Goal: Transaction & Acquisition: Purchase product/service

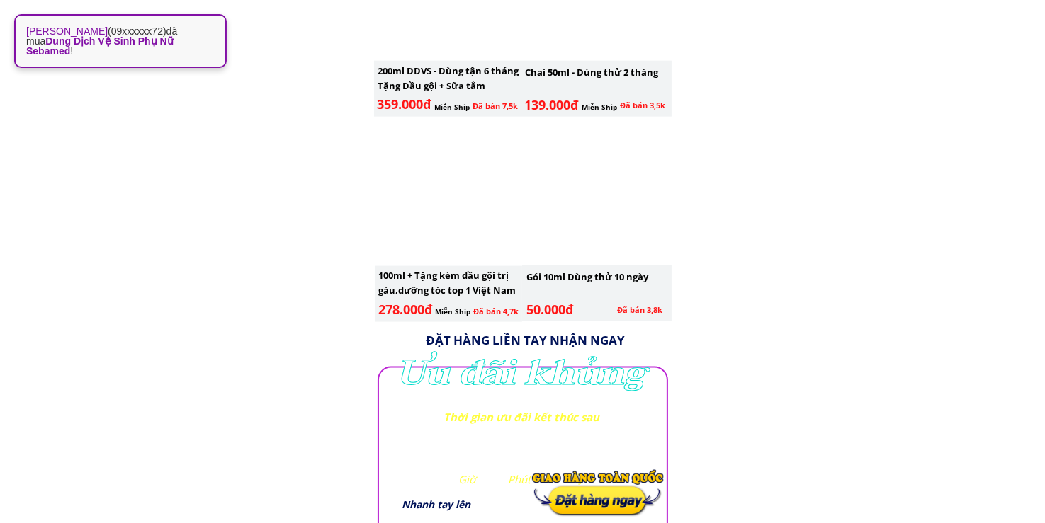
scroll to position [2148, 0]
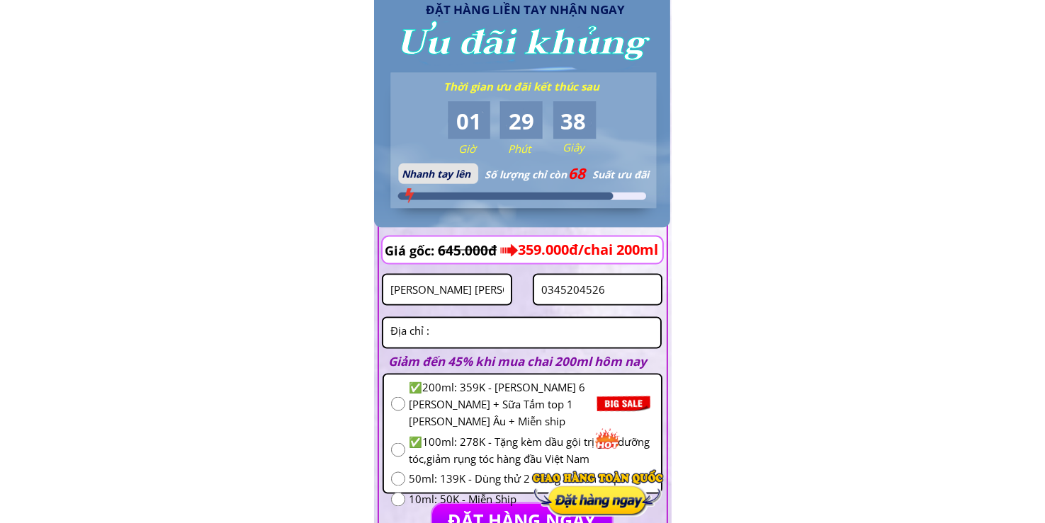
click at [632, 296] on input "0345204526" at bounding box center [597, 289] width 120 height 29
paste input "974058663"
type input "0974058663"
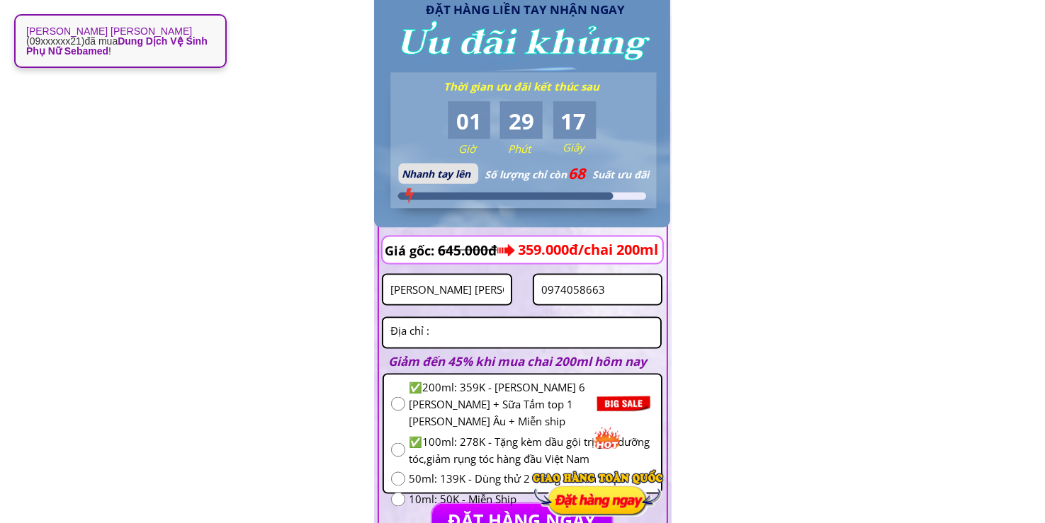
click at [467, 322] on textarea at bounding box center [522, 333] width 270 height 29
paste textarea "Khu công [PERSON_NAME] [PERSON_NAME] [PERSON_NAME] hàng ACB [PERSON_NAME] tín […"
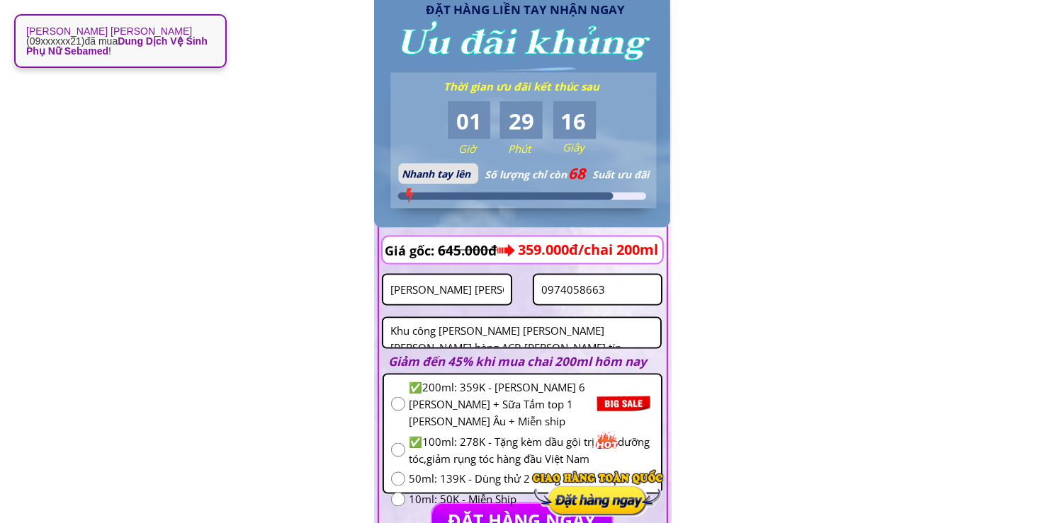
scroll to position [6, 0]
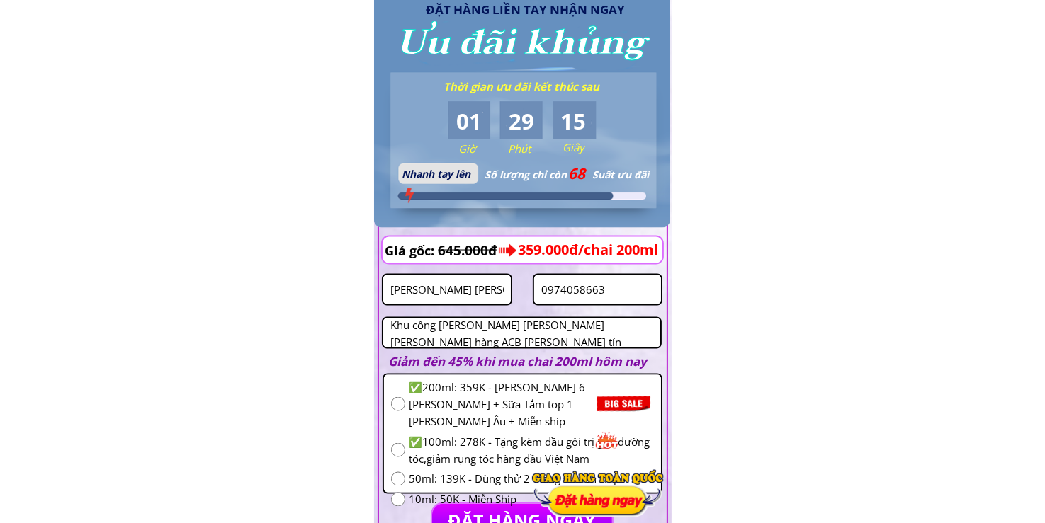
type textarea "Khu công [PERSON_NAME] [PERSON_NAME] [PERSON_NAME] hàng ACB [PERSON_NAME] tín […"
click at [479, 297] on input "[PERSON_NAME] [PERSON_NAME]" at bounding box center [447, 289] width 120 height 29
type input "[PERSON_NAME]"
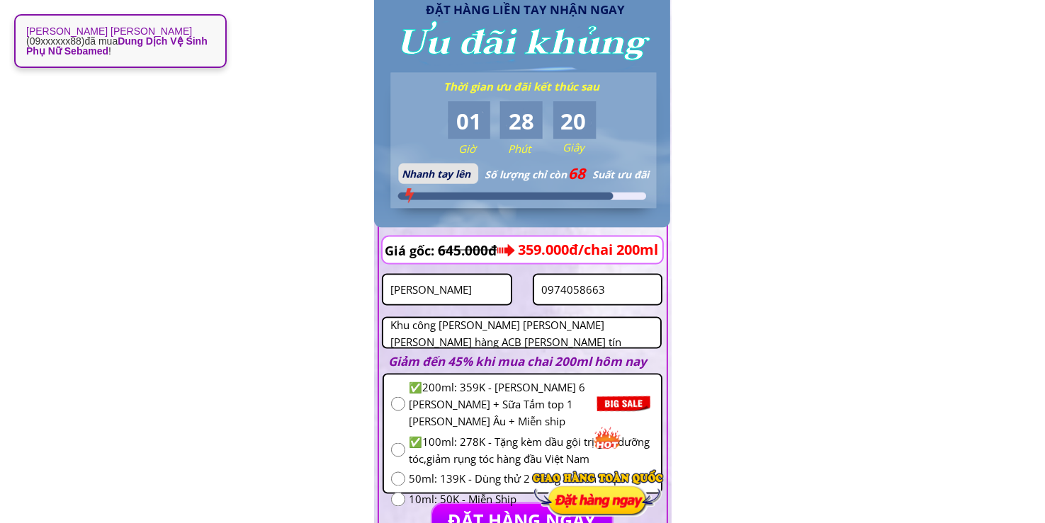
click at [397, 472] on input "radio" at bounding box center [398, 479] width 14 height 14
radio input "true"
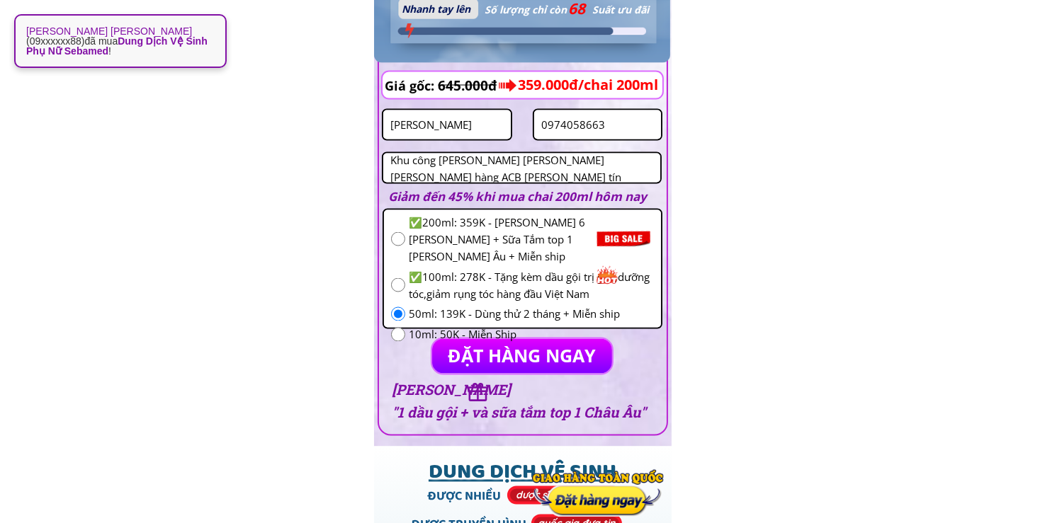
click at [510, 362] on p "ĐẶT HÀNG NGAY" at bounding box center [522, 356] width 190 height 36
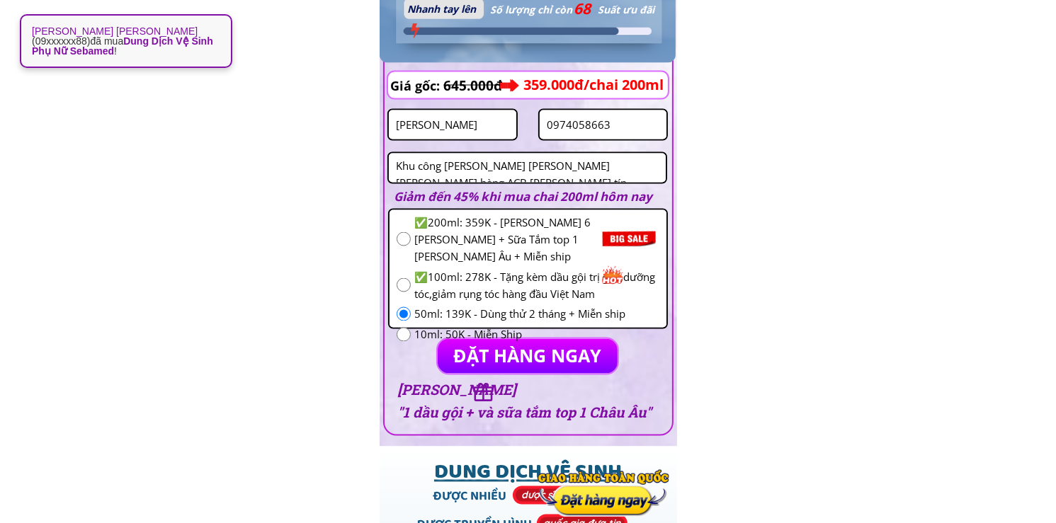
scroll to position [0, 0]
